Goal: Check status: Check status

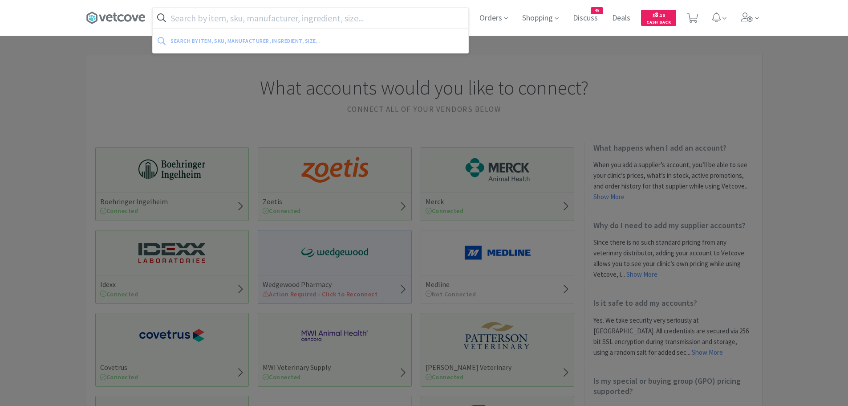
click at [255, 18] on input "text" at bounding box center [311, 18] width 316 height 20
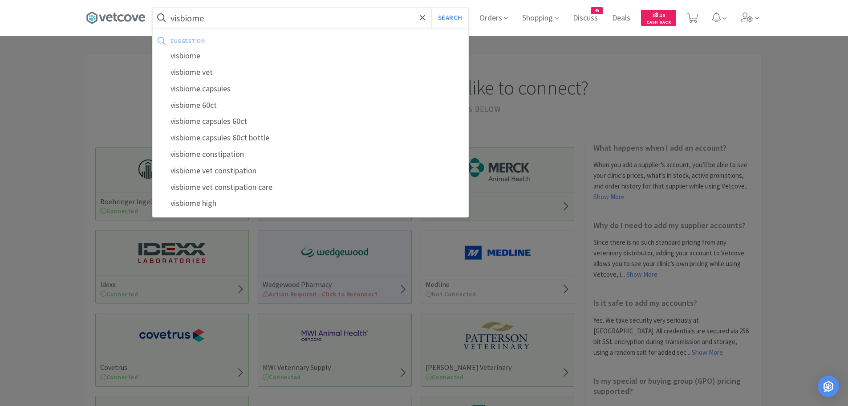
type input "visbiome"
click at [432, 8] on button "Search" at bounding box center [450, 18] width 37 height 20
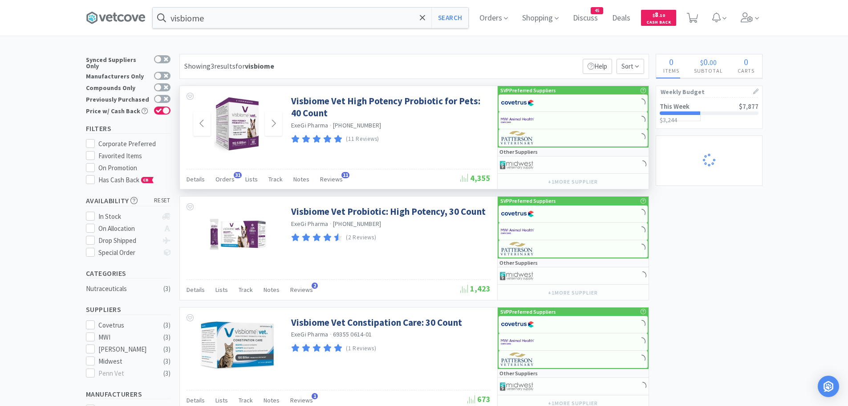
select select "2"
select select "1"
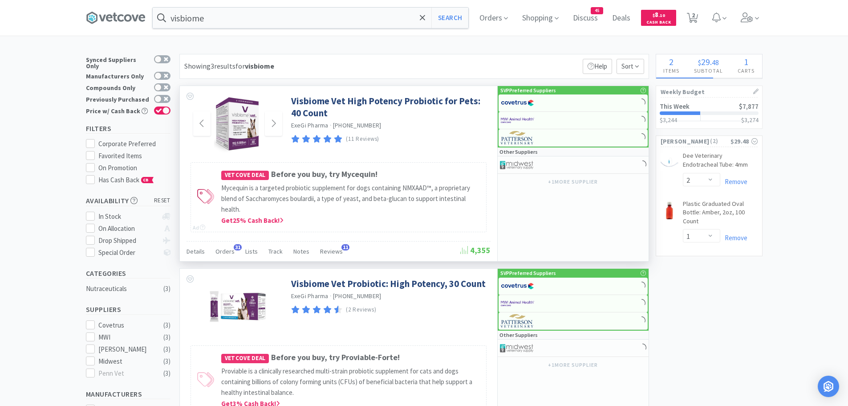
click at [260, 126] on img at bounding box center [238, 124] width 48 height 58
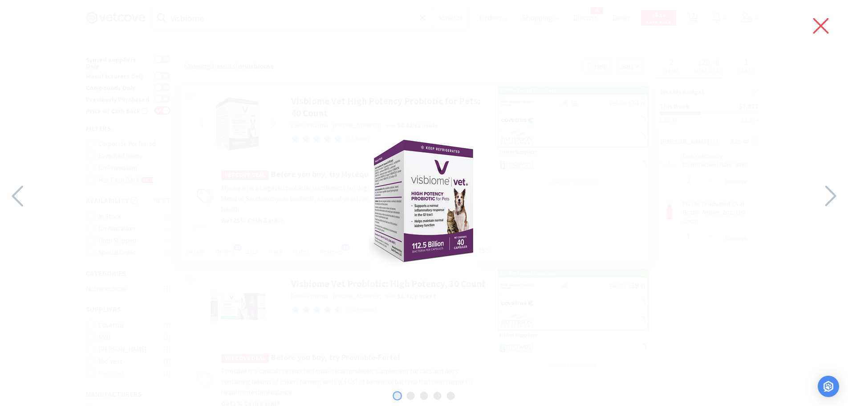
click at [815, 27] on icon at bounding box center [821, 25] width 19 height 25
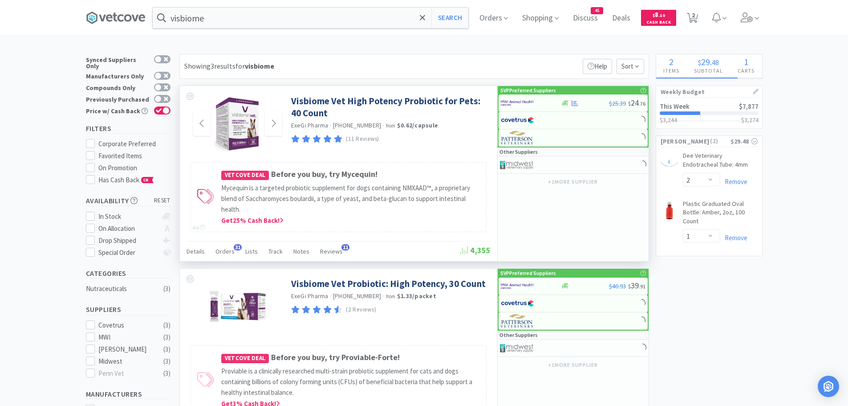
click at [233, 250] on div "Details Orders 31 Lists Track Notes Reviews 11" at bounding box center [324, 252] width 274 height 17
click at [228, 248] on span "Orders" at bounding box center [225, 251] width 19 height 8
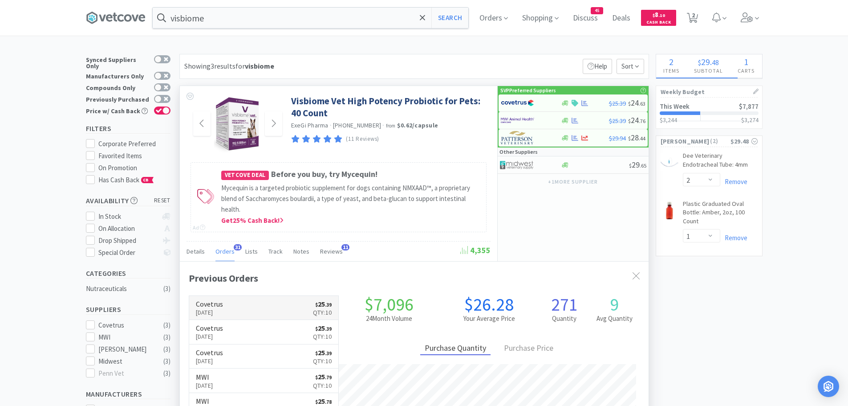
scroll to position [239, 469]
click at [239, 306] on link "Covetrus [DATE] $ 25 . 39 Qty: 10" at bounding box center [264, 308] width 150 height 24
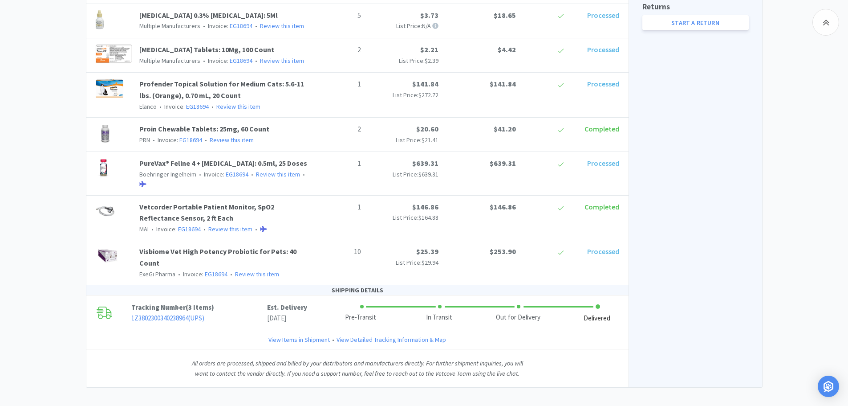
scroll to position [502, 0]
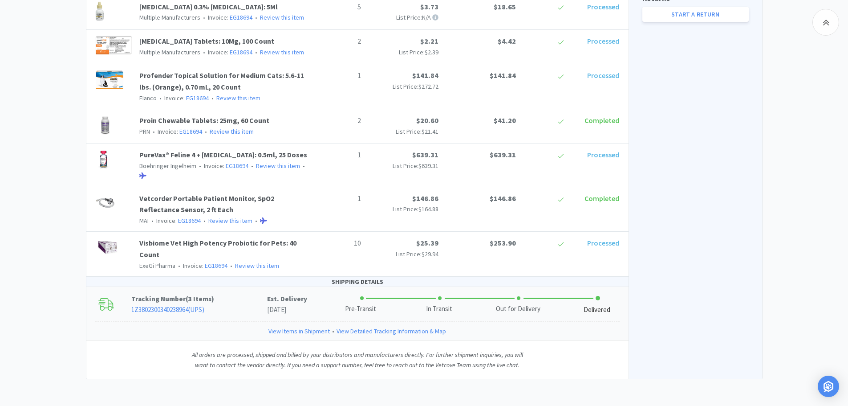
click at [314, 334] on link "View Items in Shipment" at bounding box center [299, 331] width 61 height 10
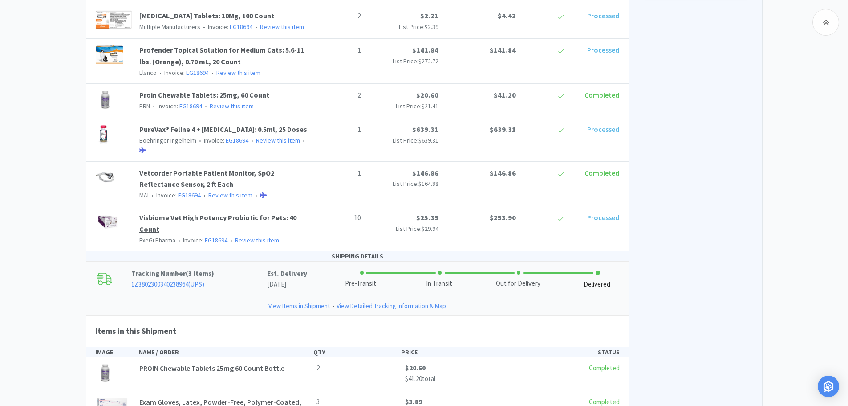
scroll to position [526, 0]
click at [217, 241] on link "EG18694" at bounding box center [216, 241] width 23 height 8
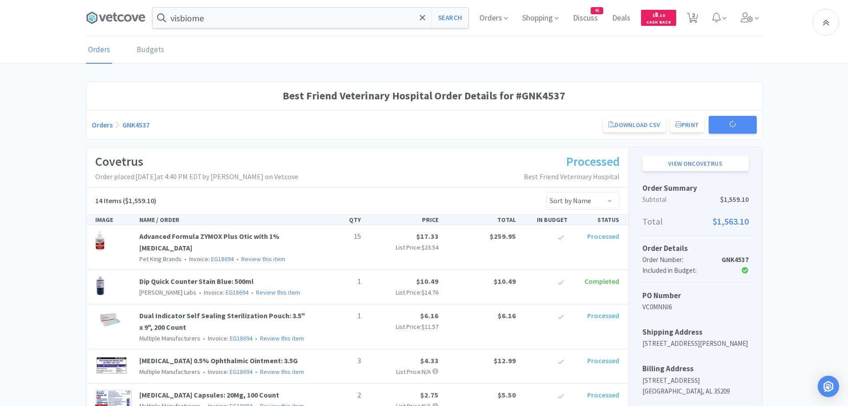
scroll to position [502, 0]
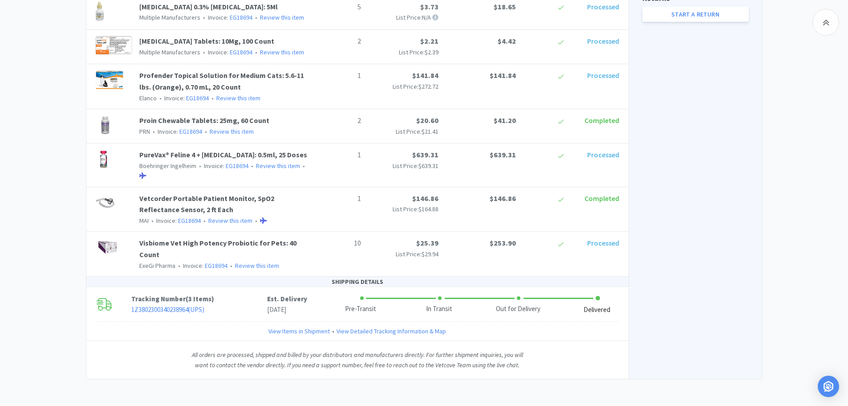
select select "2"
select select "1"
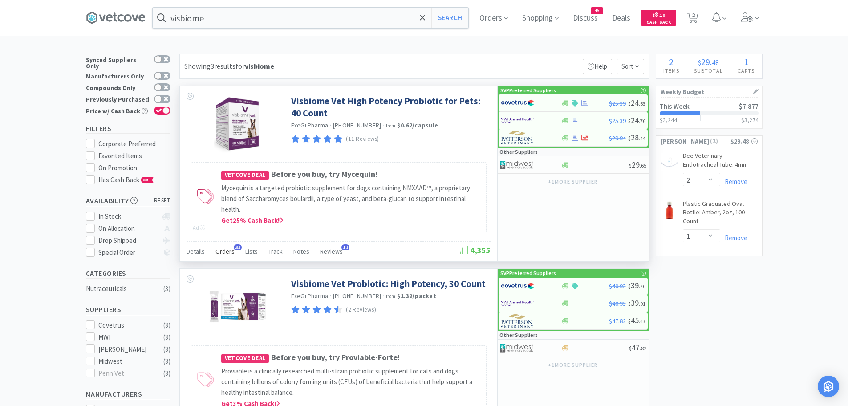
click at [230, 252] on span "Orders" at bounding box center [225, 251] width 19 height 8
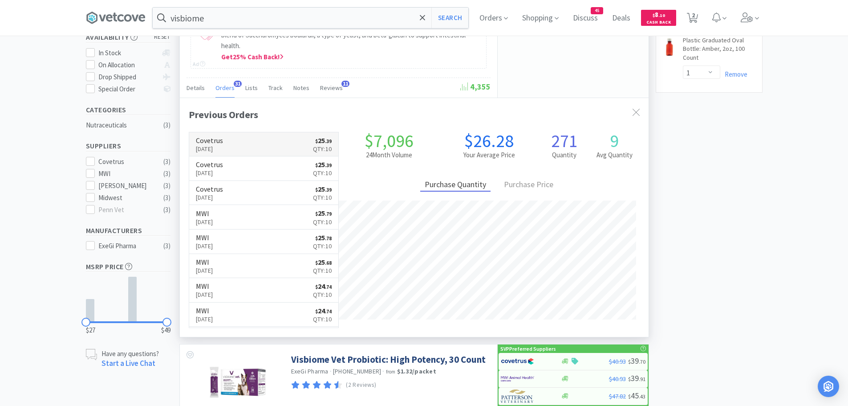
click at [267, 145] on link "Covetrus [DATE] $ 25 . 39 Qty: 10" at bounding box center [264, 144] width 150 height 24
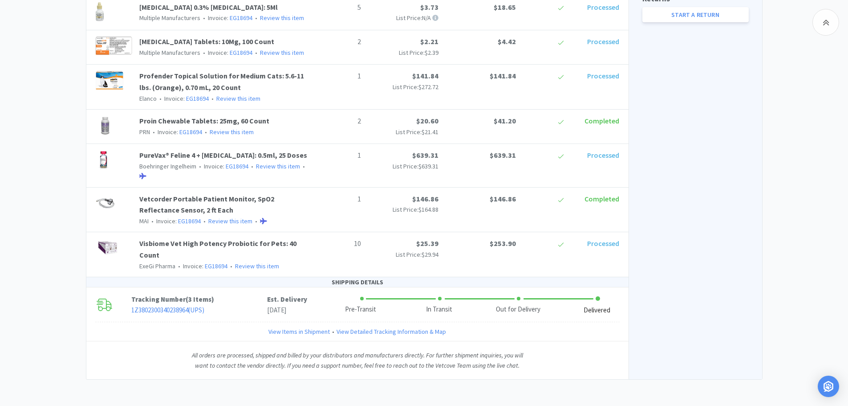
scroll to position [502, 0]
click at [215, 264] on link "EG18694" at bounding box center [216, 265] width 23 height 8
